Goal: Task Accomplishment & Management: Use online tool/utility

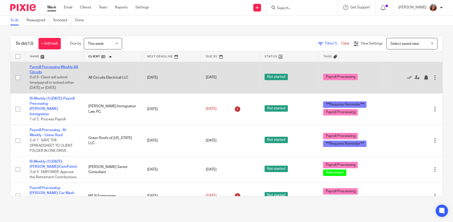
click at [49, 68] on link "Payroll Processing-Weekly-All Circuits" at bounding box center [54, 69] width 48 height 9
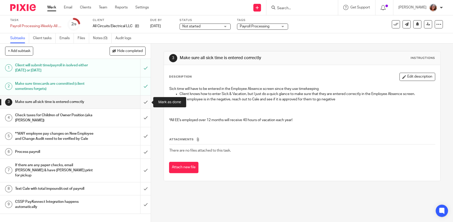
click at [147, 100] on input "submit" at bounding box center [75, 101] width 151 height 13
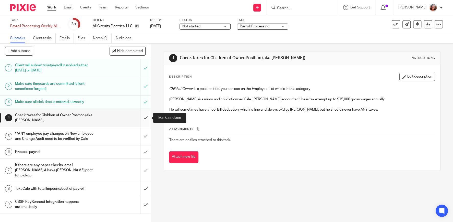
click at [145, 119] on input "submit" at bounding box center [75, 118] width 151 height 18
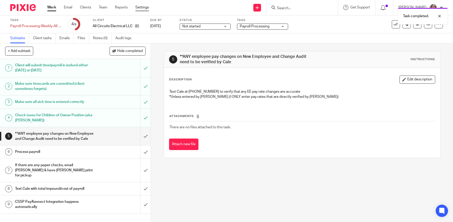
click at [142, 7] on link "Settings" at bounding box center [142, 7] width 14 height 5
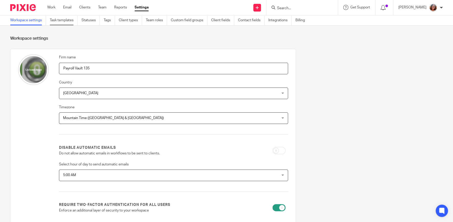
click at [61, 22] on link "Task templates" at bounding box center [64, 20] width 28 height 10
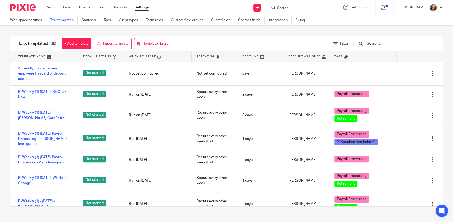
click at [389, 45] on input "text" at bounding box center [397, 44] width 60 height 6
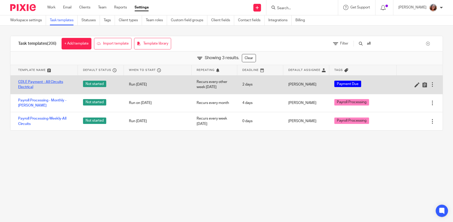
type input "all"
click at [51, 81] on link "CDLE Payment - All Circuits Electrical" at bounding box center [45, 84] width 55 height 10
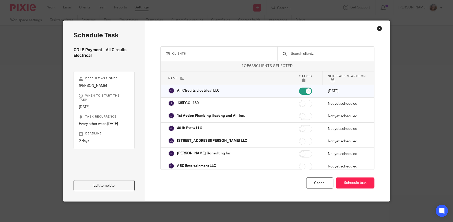
click at [116, 184] on link "Edit template" at bounding box center [104, 185] width 61 height 11
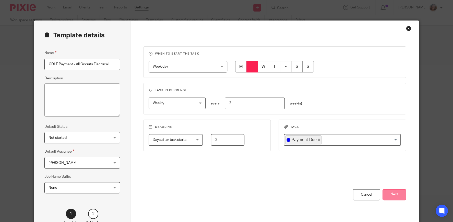
click at [400, 196] on button "Next" at bounding box center [395, 194] width 24 height 11
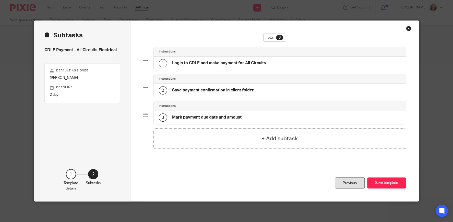
click at [355, 183] on div "Previous" at bounding box center [350, 182] width 30 height 11
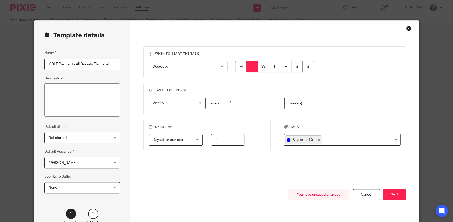
click at [409, 29] on div "Close this dialog window" at bounding box center [408, 28] width 5 height 5
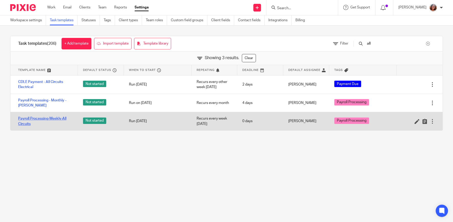
type input "all"
click at [55, 118] on link "Payroll Processing-Weekly-All Circuits" at bounding box center [45, 121] width 55 height 10
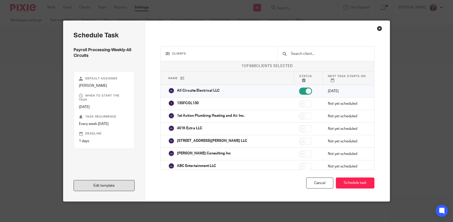
click at [104, 186] on link "Edit template" at bounding box center [104, 185] width 61 height 11
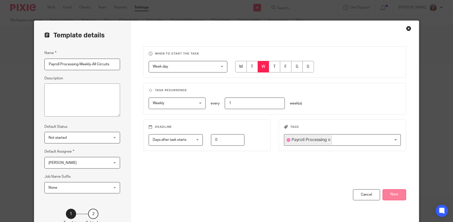
click at [396, 195] on button "Next" at bounding box center [395, 194] width 24 height 11
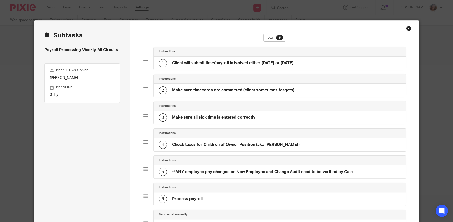
click at [249, 143] on h4 "Check taxes for Children of Owner Position (aka [PERSON_NAME])" at bounding box center [235, 144] width 127 height 5
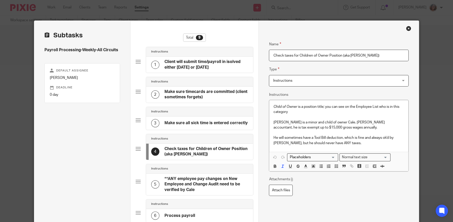
click at [352, 128] on p "[PERSON_NAME] is a minor and child of owner Cale. [PERSON_NAME] accountant, he …" at bounding box center [338, 125] width 131 height 10
drag, startPoint x: 344, startPoint y: 144, endPoint x: 323, endPoint y: 143, distance: 20.7
click at [323, 143] on p "He will sometimes have a Tool Bill deduction, which is fine and always ok'd by …" at bounding box center [338, 140] width 131 height 10
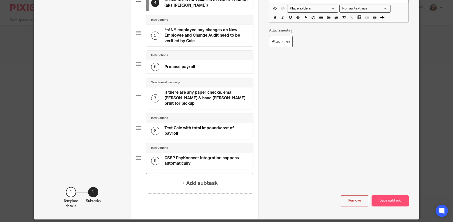
click at [391, 195] on button "Save subtask" at bounding box center [390, 200] width 37 height 11
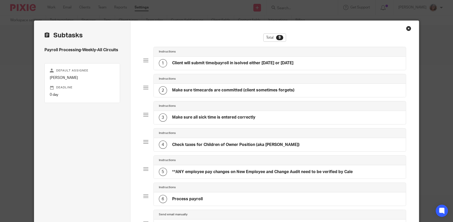
click at [250, 90] on h4 "Make sure timecards are committed (client sometimes forgets)" at bounding box center [233, 89] width 122 height 5
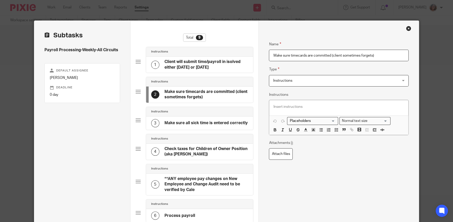
click at [225, 65] on h4 "Client will submit time/payroll in isolved either Tuesday or Wednesday" at bounding box center [207, 64] width 84 height 11
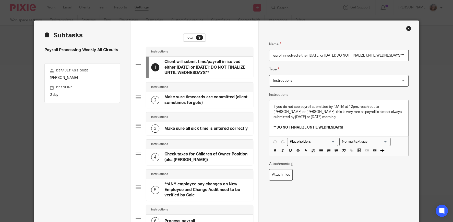
scroll to position [0, 49]
click at [337, 55] on input "Client will submit time/payroll in isolved either Tuesday or Wednesday; DO NOT …" at bounding box center [339, 55] width 140 height 11
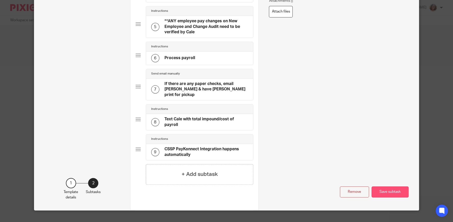
type input "Client will submit time/payroll in isolved either Tuesday or Wednesday; **DO NO…"
click at [396, 186] on button "Save subtask" at bounding box center [390, 191] width 37 height 11
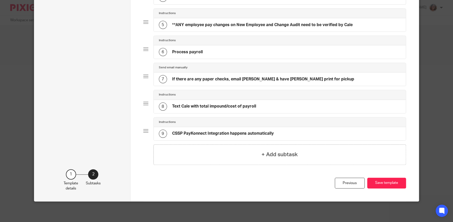
scroll to position [146, 0]
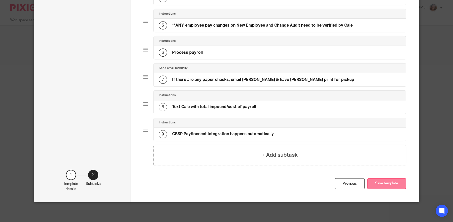
click at [396, 180] on button "Save template" at bounding box center [386, 183] width 39 height 11
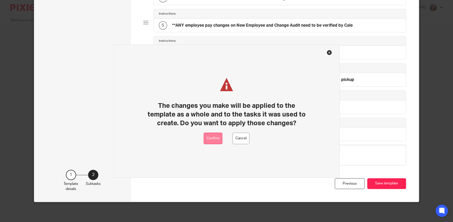
click at [211, 137] on button "Confirm" at bounding box center [213, 137] width 19 height 11
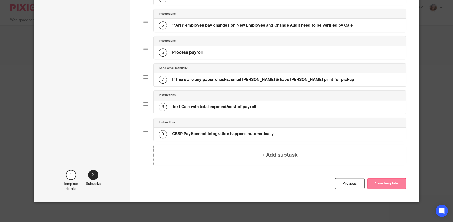
click at [388, 183] on button "Save template" at bounding box center [386, 183] width 39 height 11
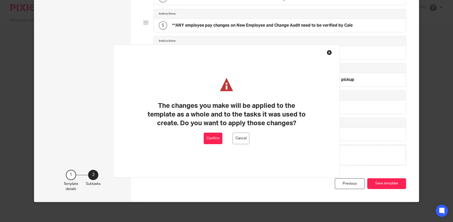
click at [217, 138] on button "Confirm" at bounding box center [213, 137] width 19 height 11
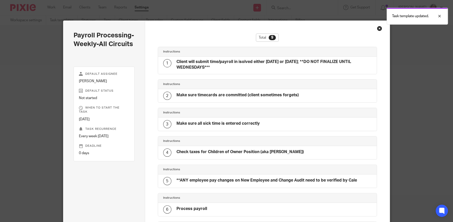
click at [381, 26] on div "Close this dialog window" at bounding box center [379, 28] width 5 height 5
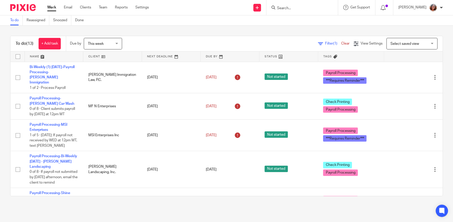
click at [98, 55] on link at bounding box center [112, 56] width 59 height 10
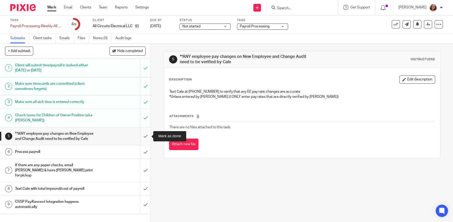
click at [148, 134] on input "submit" at bounding box center [75, 136] width 151 height 18
click at [146, 153] on input "submit" at bounding box center [75, 151] width 151 height 13
click at [146, 167] on input "submit" at bounding box center [75, 169] width 151 height 23
click at [145, 186] on input "submit" at bounding box center [75, 188] width 151 height 13
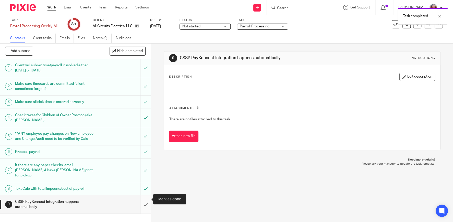
click at [145, 200] on input "submit" at bounding box center [75, 204] width 151 height 18
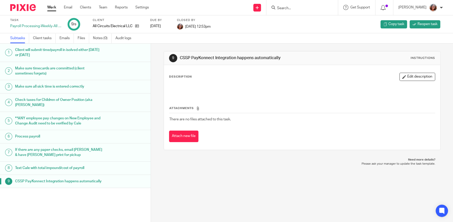
click at [51, 9] on link "Work" at bounding box center [51, 7] width 9 height 5
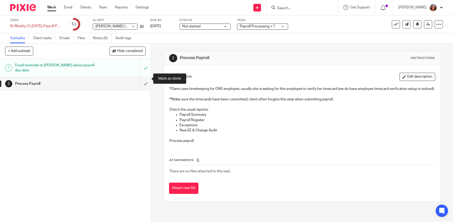
click at [148, 77] on input "submit" at bounding box center [75, 83] width 151 height 13
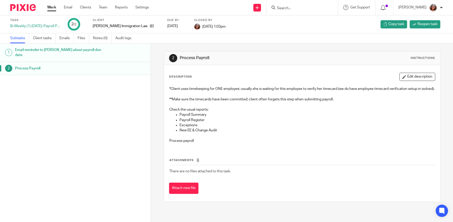
click at [53, 5] on link "Work" at bounding box center [51, 7] width 9 height 5
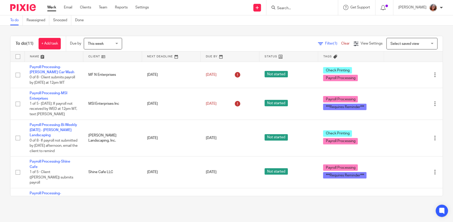
click at [93, 55] on link at bounding box center [112, 56] width 59 height 10
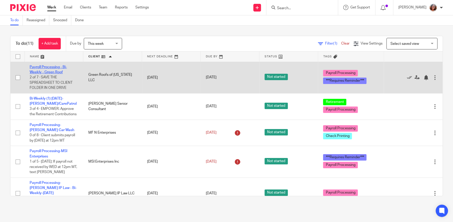
click at [52, 72] on link "Payroll Processing - Bi-Weekly - Green Roof" at bounding box center [48, 69] width 37 height 9
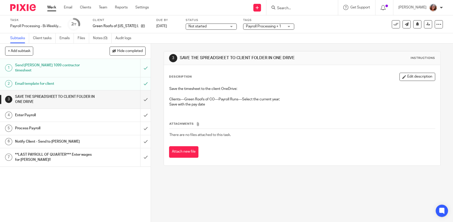
click at [95, 152] on h1 "**LAST PAYROLL OF QUARTER*** Enter wages for Andy!!" at bounding box center [55, 156] width 80 height 13
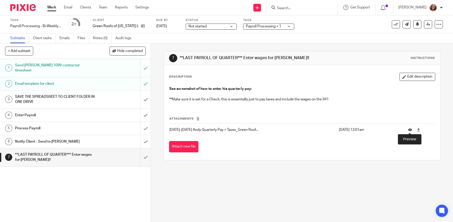
click at [411, 130] on icon at bounding box center [410, 129] width 4 height 4
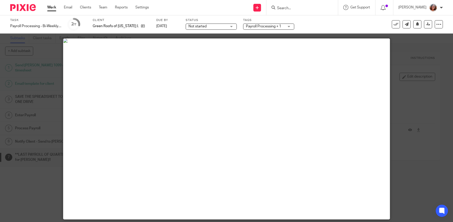
click at [430, 130] on div at bounding box center [226, 111] width 453 height 222
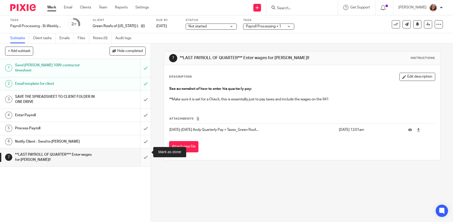
click at [146, 153] on input "submit" at bounding box center [75, 157] width 151 height 18
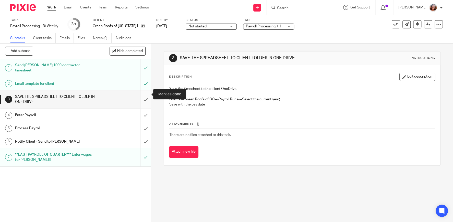
click at [146, 91] on input "submit" at bounding box center [75, 99] width 151 height 18
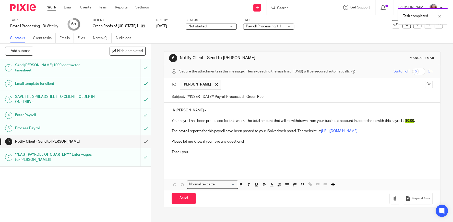
drag, startPoint x: 214, startPoint y: 96, endPoint x: 175, endPoint y: 100, distance: 39.3
click at [188, 100] on input "**INSERT DATE** Payroll Processed - Green Roof" at bounding box center [310, 96] width 245 height 11
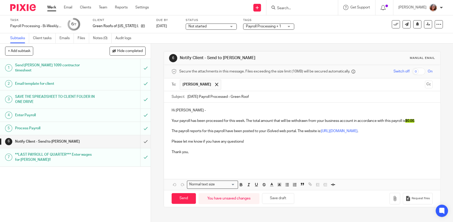
type input "[DATE] Payroll Processed - Green Roof"
drag, startPoint x: 417, startPoint y: 120, endPoint x: 408, endPoint y: 122, distance: 9.1
click at [408, 122] on span "$0.00" at bounding box center [409, 121] width 9 height 4
drag, startPoint x: 426, startPoint y: 120, endPoint x: 409, endPoint y: 121, distance: 18.0
click at [409, 121] on p "Your payroll has been processed for this week. The total amount that will be wi…" at bounding box center [302, 118] width 261 height 10
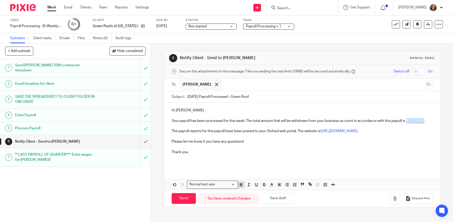
drag, startPoint x: 240, startPoint y: 185, endPoint x: 258, endPoint y: 184, distance: 17.6
click at [240, 185] on icon "button" at bounding box center [241, 184] width 2 height 1
click at [279, 184] on icon "button" at bounding box center [279, 184] width 5 height 5
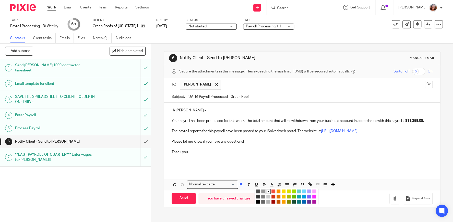
click at [295, 191] on li "color:#A4DD00" at bounding box center [294, 191] width 4 height 4
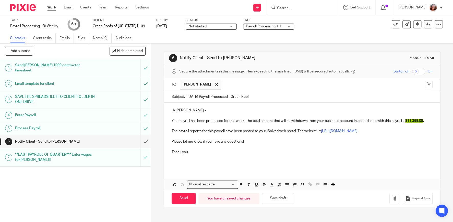
click at [176, 126] on p at bounding box center [302, 125] width 261 height 5
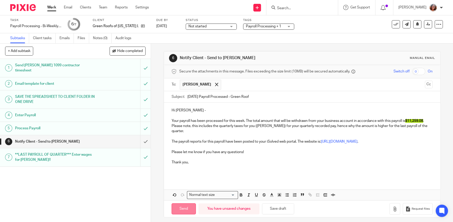
click at [184, 203] on input "Send" at bounding box center [184, 208] width 24 height 11
type input "Sent"
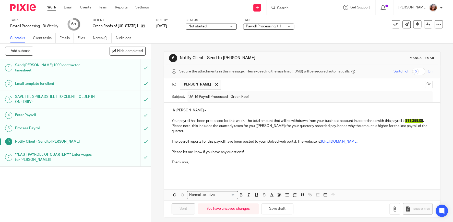
click at [53, 8] on link "Work" at bounding box center [51, 7] width 9 height 5
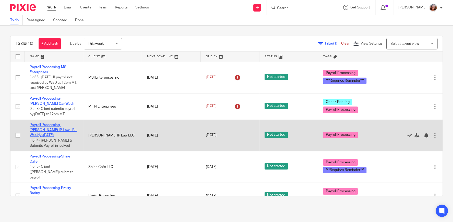
click at [54, 130] on link "Payroll Processing-[PERSON_NAME] IP Law - Bi-Weekly-[DATE]" at bounding box center [53, 130] width 47 height 14
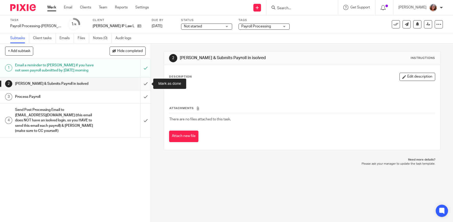
click at [147, 84] on input "submit" at bounding box center [75, 83] width 151 height 13
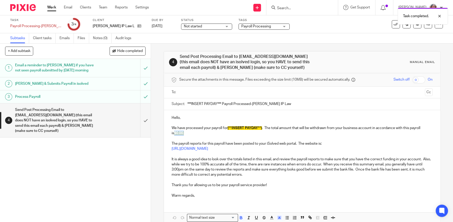
drag, startPoint x: 184, startPoint y: 133, endPoint x: 172, endPoint y: 133, distance: 11.8
click at [172, 133] on p "We have processed your payroll for (**INSERT PAYDAY**) . The total amount that …" at bounding box center [302, 130] width 261 height 10
drag, startPoint x: 193, startPoint y: 132, endPoint x: 169, endPoint y: 131, distance: 24.3
click at [169, 131] on div "Hello, We have processed your payroll for (**INSERT PAYDAY**) . The total amoun…" at bounding box center [302, 156] width 276 height 92
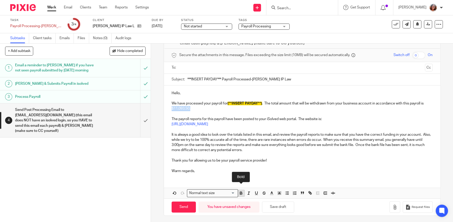
click at [240, 191] on icon "button" at bounding box center [241, 192] width 5 height 5
click at [279, 192] on polyline "button" at bounding box center [280, 193] width 2 height 2
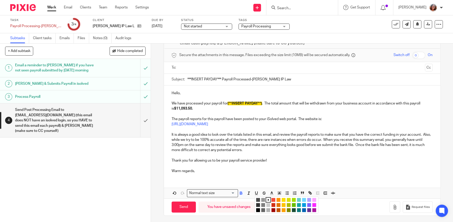
click at [284, 199] on li "color:#FCDC00" at bounding box center [284, 200] width 4 height 4
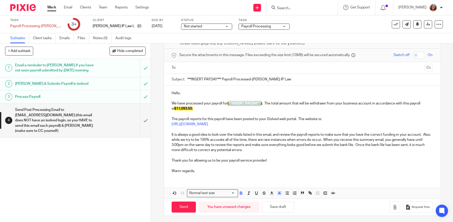
drag, startPoint x: 262, startPoint y: 102, endPoint x: 230, endPoint y: 105, distance: 31.5
click at [230, 105] on span "(**INSERT PAYDAY**)" at bounding box center [245, 103] width 34 height 4
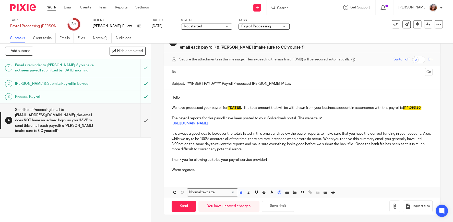
drag, startPoint x: 221, startPoint y: 82, endPoint x: 165, endPoint y: 85, distance: 55.8
click at [188, 85] on input "***INSERT PAYDAY*** Payroll Processed-Nielsen IP Law" at bounding box center [310, 83] width 245 height 11
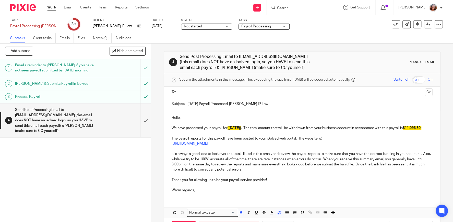
type input "9/19/25 Payroll Processed-Nielsen IP Law"
drag, startPoint x: 292, startPoint y: 56, endPoint x: 239, endPoint y: 57, distance: 53.2
click at [239, 57] on h1 "Send Post Processing Email to assistant@nielseniplaw.com (this email does NOT h…" at bounding box center [246, 62] width 133 height 16
copy h1 "assistant@nielseniplaw.com"
click at [206, 92] on input "text" at bounding box center [302, 92] width 242 height 6
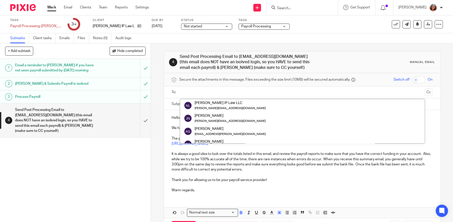
paste input "assistant@nielseniplaw.com"
type input "assistant@nielseniplaw.com"
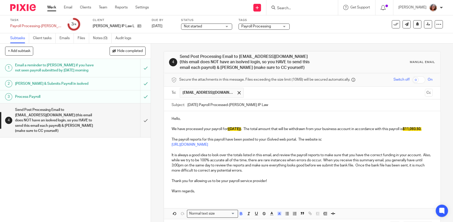
click at [258, 92] on input "text" at bounding box center [334, 93] width 177 height 10
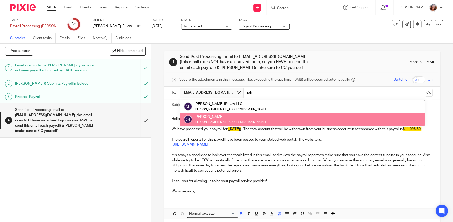
type input "joh"
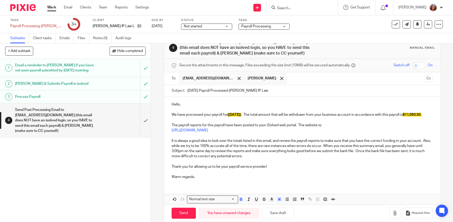
scroll to position [21, 0]
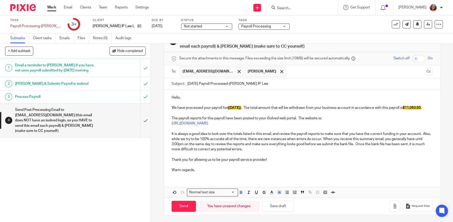
click at [197, 169] on p "Warm regards," at bounding box center [302, 169] width 261 height 5
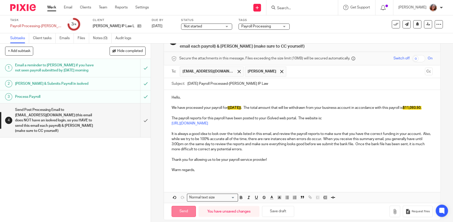
click at [189, 214] on input "Send" at bounding box center [184, 210] width 24 height 11
type input "Sent"
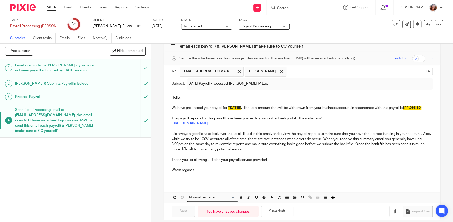
click at [51, 8] on link "Work" at bounding box center [51, 7] width 9 height 5
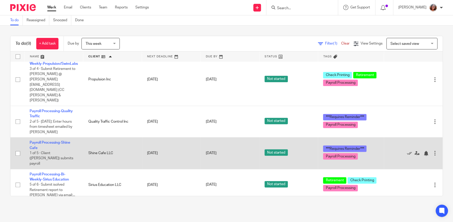
scroll to position [131, 0]
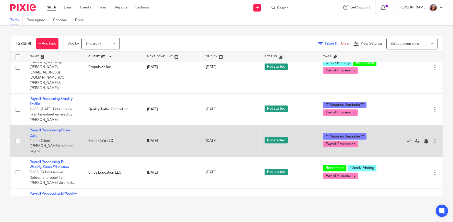
click at [59, 128] on link "Payroll Processing-Shine Cafe" at bounding box center [50, 132] width 41 height 9
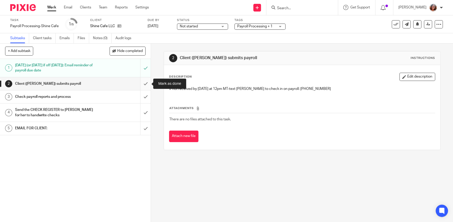
click at [146, 83] on input "submit" at bounding box center [75, 83] width 151 height 13
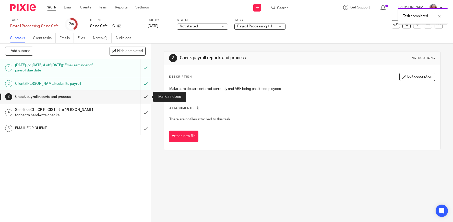
click at [145, 96] on input "submit" at bounding box center [75, 96] width 151 height 13
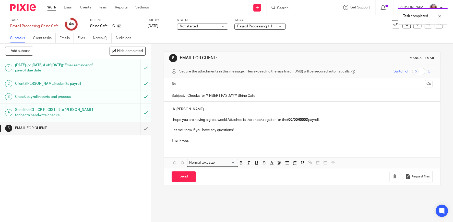
drag, startPoint x: 237, startPoint y: 95, endPoint x: 206, endPoint y: 96, distance: 31.2
click at [206, 96] on input "Checks for **INSERT PAYDAY** Shine Cafe" at bounding box center [310, 95] width 245 height 11
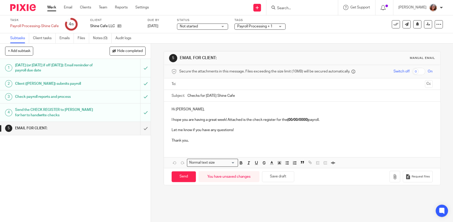
type input "Checks for [DATE] Shine Cafe"
drag, startPoint x: 309, startPoint y: 119, endPoint x: 289, endPoint y: 120, distance: 19.9
click at [289, 120] on strong "(00/00/0000)" at bounding box center [297, 120] width 21 height 4
click at [171, 129] on div "Hi [PERSON_NAME], I hope you are having a great week! Attached is the check reg…" at bounding box center [302, 123] width 276 height 45
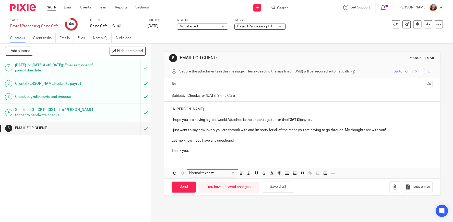
click at [390, 130] on p "I just want to say how lovely you are to work with and I'm sorry for all of the…" at bounding box center [302, 129] width 261 height 5
click at [393, 129] on p "I just want to say how lovely you are to work with and I'm sorry for all of the…" at bounding box center [302, 129] width 261 height 5
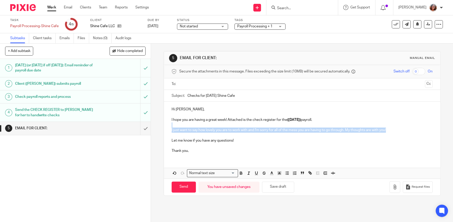
drag, startPoint x: 389, startPoint y: 129, endPoint x: 164, endPoint y: 124, distance: 225.7
click at [164, 124] on div "5 EMAIL FOR CLIENT: Manual email Secure the attachments in this message. Files …" at bounding box center [302, 123] width 277 height 144
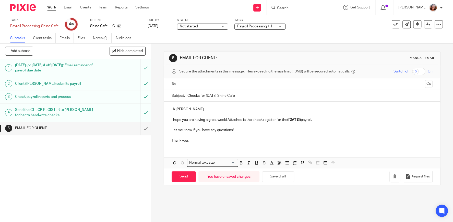
click at [203, 84] on input "text" at bounding box center [302, 84] width 242 height 6
click at [317, 120] on p "I hope you are having a great week! Attached is the check register for the (9/1…" at bounding box center [302, 120] width 261 height 5
click at [319, 120] on p "I hope you are having a great week! Attached is the check register for the (9/1…" at bounding box center [302, 120] width 261 height 5
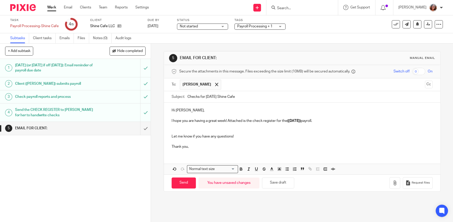
click at [172, 129] on p at bounding box center [302, 130] width 261 height 5
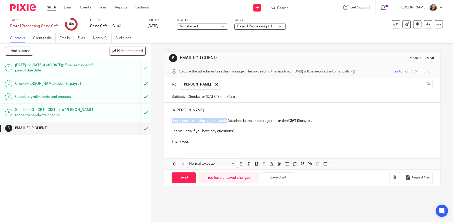
drag, startPoint x: 227, startPoint y: 119, endPoint x: 168, endPoint y: 120, distance: 59.5
click at [168, 120] on div "Hi Caroline, I hope you are having a great week! Attached is the check register…" at bounding box center [302, 124] width 276 height 45
click at [395, 177] on icon "button" at bounding box center [394, 177] width 5 height 5
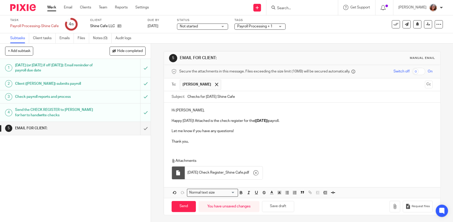
scroll to position [0, 0]
click at [185, 204] on input "Send" at bounding box center [184, 205] width 24 height 11
type input "Sent"
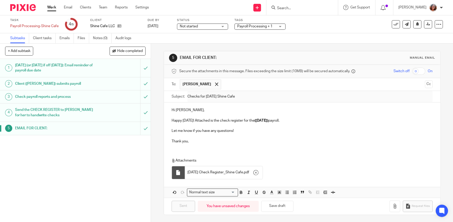
click at [53, 9] on link "Work" at bounding box center [51, 7] width 9 height 5
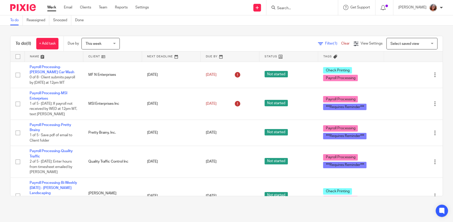
click at [97, 56] on link at bounding box center [112, 56] width 59 height 10
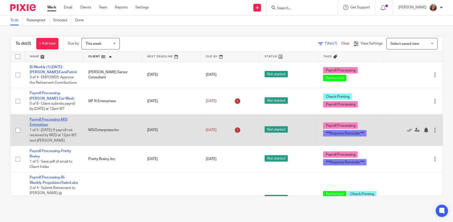
click at [62, 120] on link "Payroll Processing-MSI Enterprises" at bounding box center [49, 122] width 38 height 9
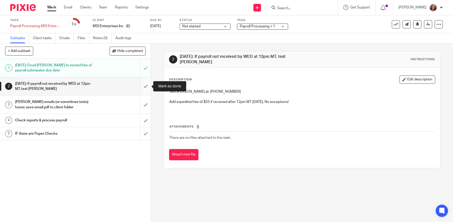
click at [147, 87] on input "submit" at bounding box center [75, 86] width 151 height 18
click at [145, 104] on input "submit" at bounding box center [75, 104] width 151 height 18
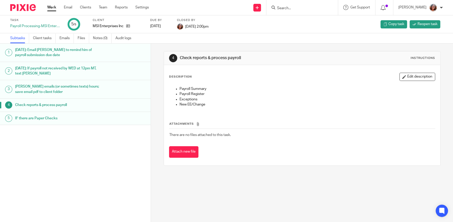
click at [50, 7] on link "Work" at bounding box center [51, 7] width 9 height 5
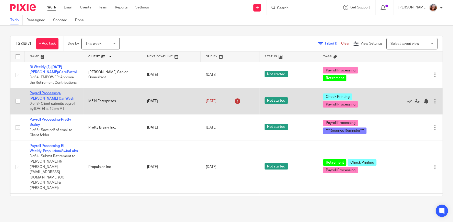
click at [65, 94] on link "Payroll Processing-[PERSON_NAME] Car Wash" at bounding box center [52, 95] width 45 height 9
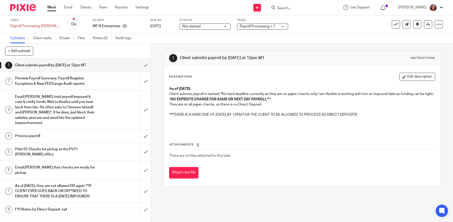
click at [54, 9] on link "Work" at bounding box center [51, 7] width 9 height 5
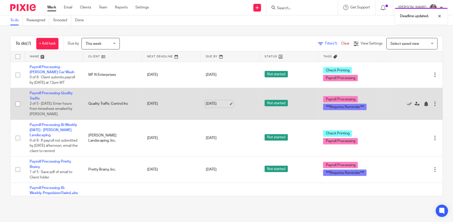
click at [229, 104] on link "[DATE]" at bounding box center [217, 103] width 23 height 5
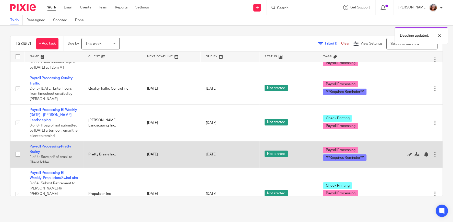
scroll to position [22, 0]
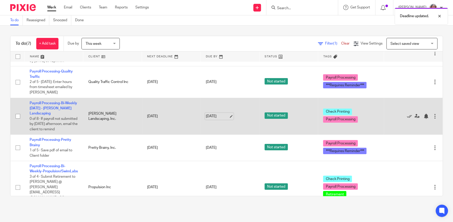
click at [229, 114] on link "Sep 16, 2025" at bounding box center [217, 115] width 23 height 5
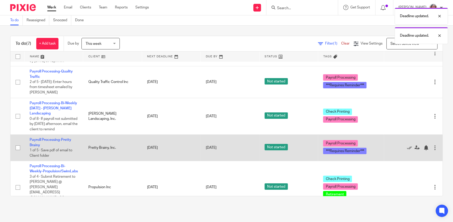
scroll to position [44, 0]
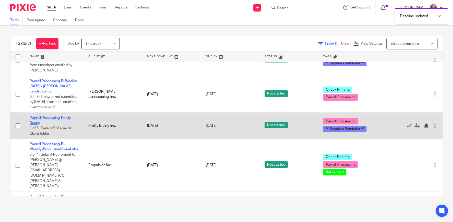
click at [52, 116] on link "Payroll Processing-Pretty Brainy" at bounding box center [51, 120] width 42 height 9
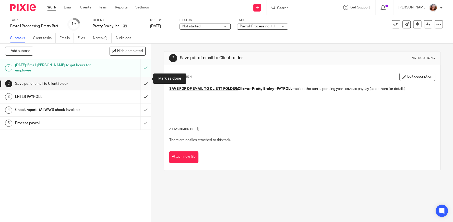
click at [147, 79] on input "submit" at bounding box center [75, 83] width 151 height 13
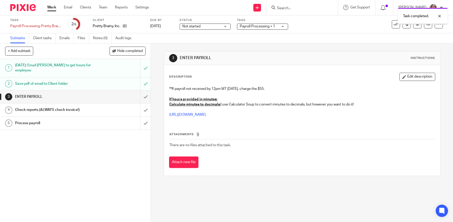
click at [148, 93] on input "submit" at bounding box center [75, 96] width 151 height 13
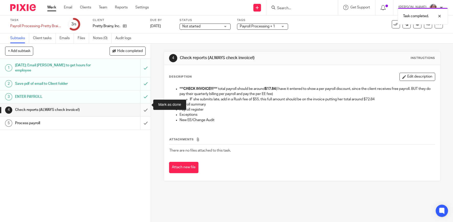
click at [147, 105] on input "submit" at bounding box center [75, 109] width 151 height 13
